Goal: Find specific page/section

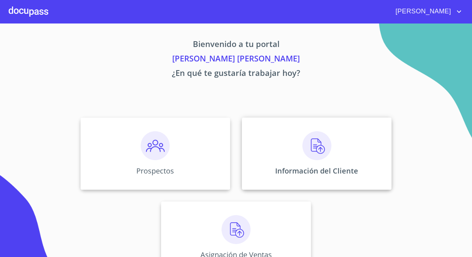
click at [279, 164] on div "Información del Cliente" at bounding box center [317, 154] width 150 height 72
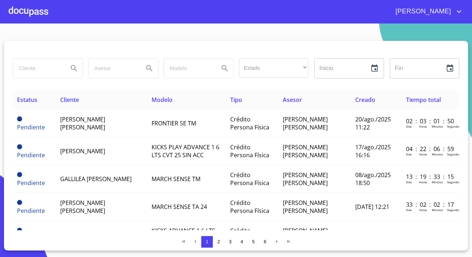
click at [39, 65] on input "search" at bounding box center [37, 69] width 49 height 20
type input "[PERSON_NAME]"
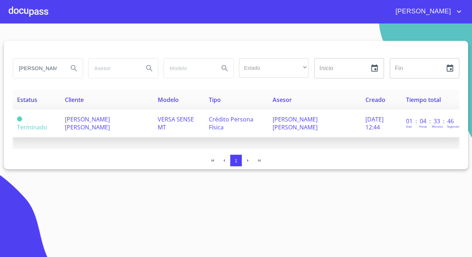
click at [84, 122] on span "[PERSON_NAME] [PERSON_NAME]" at bounding box center [87, 124] width 45 height 16
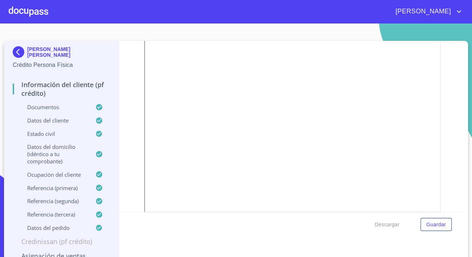
scroll to position [131, 0]
